Goal: Task Accomplishment & Management: Use online tool/utility

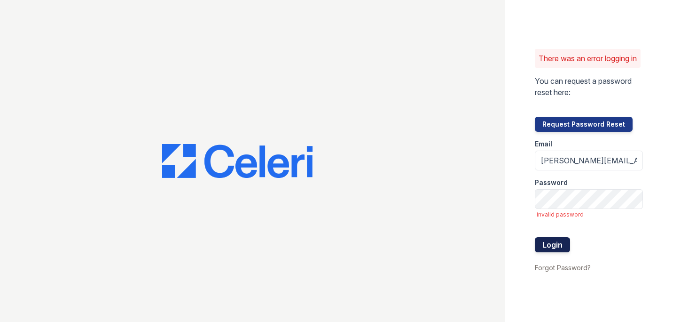
click at [552, 249] on button "Login" at bounding box center [552, 244] width 35 height 15
click at [631, 164] on input "Mindy.Singh@Corcoran.com" at bounding box center [589, 160] width 108 height 20
click at [636, 165] on input "Mindy.Singh@Corcoran.com" at bounding box center [589, 160] width 108 height 20
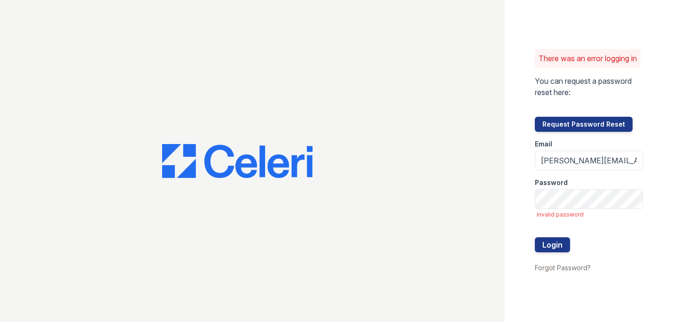
click at [657, 141] on div "There was an error logging in You can request a password reset here: Request Pa…" at bounding box center [589, 161] width 168 height 322
click at [558, 252] on button "Login" at bounding box center [552, 244] width 35 height 15
click at [581, 215] on form "Email Mindy.Singh@Corcoran.com Password invalid password Login" at bounding box center [589, 197] width 108 height 130
click at [499, 220] on div "There was an error logging in You can request a password reset here: Request Pa…" at bounding box center [336, 161] width 673 height 322
click at [653, 196] on div "There was an error logging in You can request a password reset here: Request Pa…" at bounding box center [589, 161] width 168 height 322
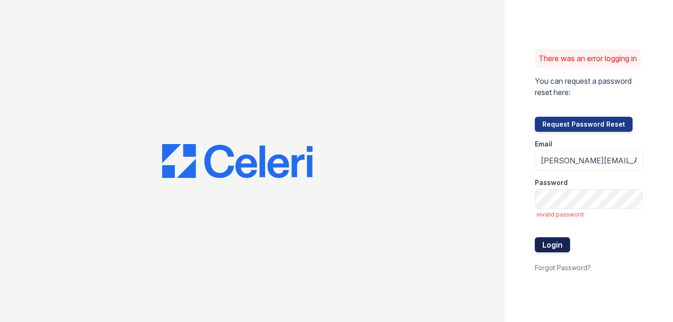
click at [558, 251] on button "Login" at bounding box center [552, 244] width 35 height 15
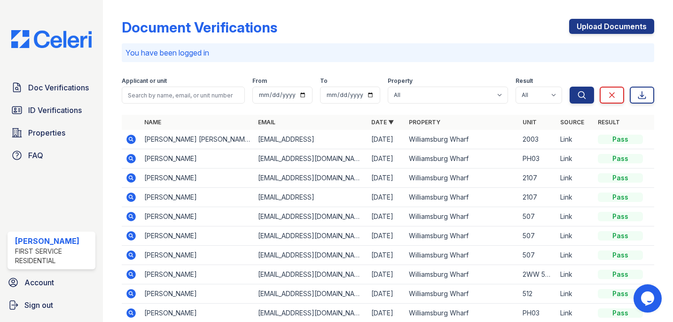
scroll to position [92, 0]
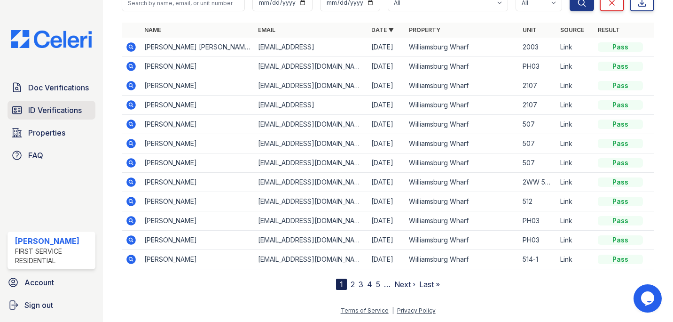
click at [78, 106] on span "ID Verifications" at bounding box center [55, 109] width 54 height 11
